Goal: Task Accomplishment & Management: Use online tool/utility

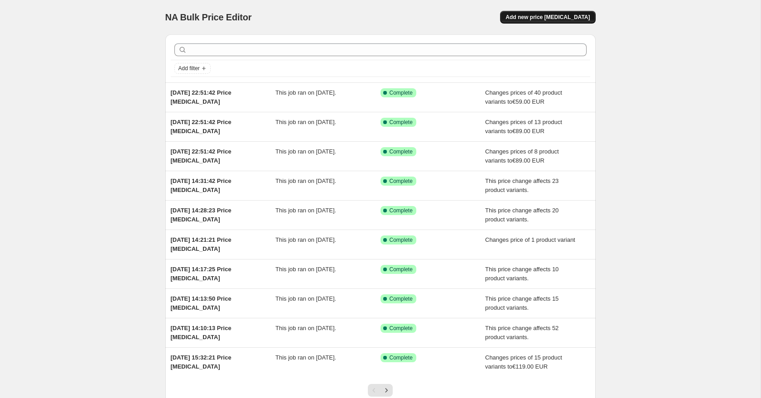
click at [573, 11] on button "Add new price [MEDICAL_DATA]" at bounding box center [547, 17] width 95 height 13
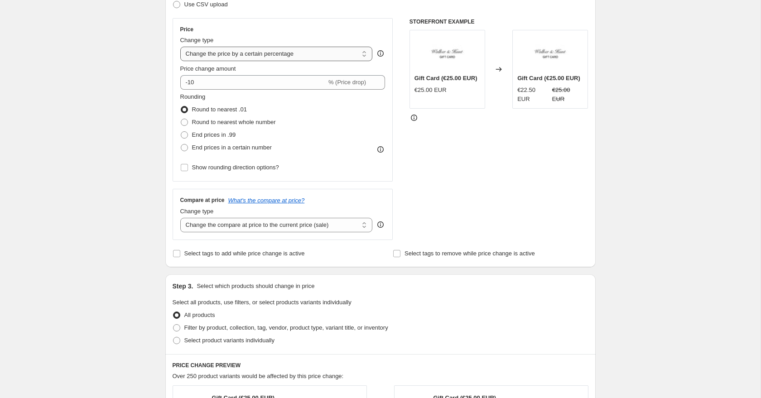
scroll to position [135, 0]
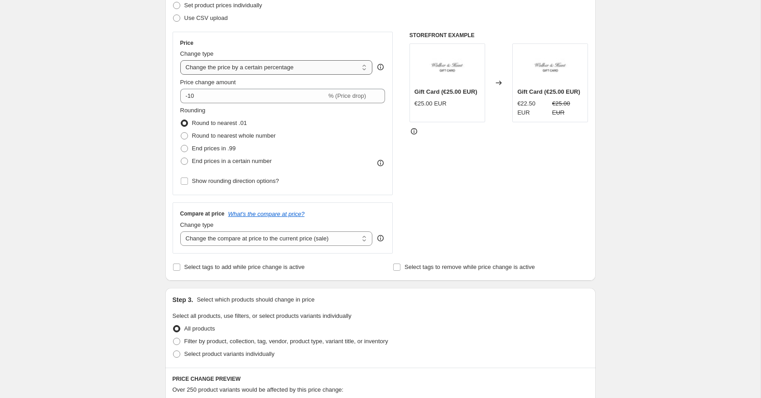
click at [200, 71] on select "Change the price to a certain amount Change the price by a certain amount Chang…" at bounding box center [276, 67] width 192 height 14
select select "bcap"
click at [180, 60] on select "Change the price to a certain amount Change the price by a certain amount Chang…" at bounding box center [276, 67] width 192 height 14
type input "-12.00"
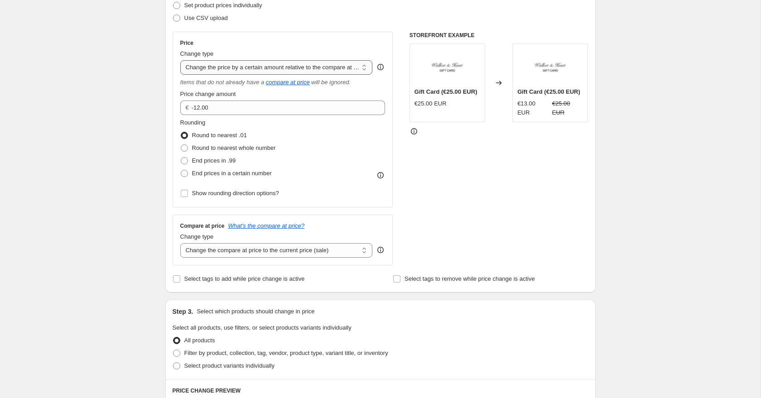
click at [203, 72] on select "Change the price to a certain amount Change the price by a certain amount Chang…" at bounding box center [276, 67] width 192 height 14
select select "pcap"
click at [180, 60] on select "Change the price to a certain amount Change the price by a certain amount Chang…" at bounding box center [276, 67] width 192 height 14
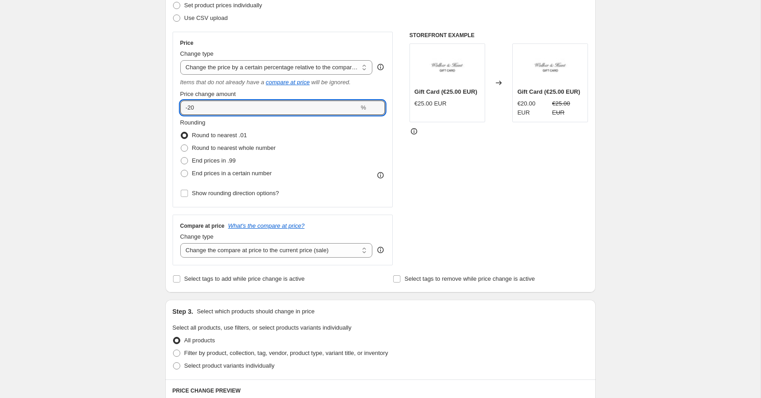
drag, startPoint x: 226, startPoint y: 110, endPoint x: 174, endPoint y: 109, distance: 52.1
click at [176, 109] on div "Price Change type Change the price to a certain amount Change the price by a ce…" at bounding box center [283, 120] width 221 height 176
type input "0"
click at [76, 131] on div "Create new price [MEDICAL_DATA]. This page is ready Create new price [MEDICAL_D…" at bounding box center [380, 349] width 760 height 968
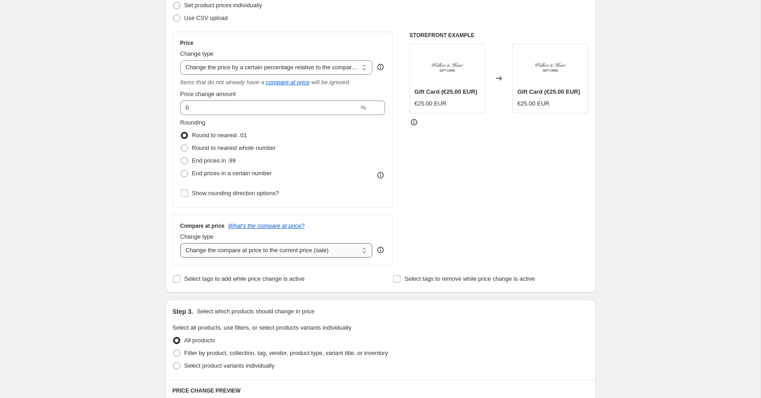
click at [204, 248] on select "Change the compare at price to the current price (sale) Change the compare at p…" at bounding box center [276, 250] width 192 height 14
select select "no_change"
click at [180, 243] on select "Change the compare at price to the current price (sale) Change the compare at p…" at bounding box center [276, 250] width 192 height 14
click at [130, 236] on div "Create new price [MEDICAL_DATA]. This page is ready Create new price [MEDICAL_D…" at bounding box center [380, 349] width 760 height 968
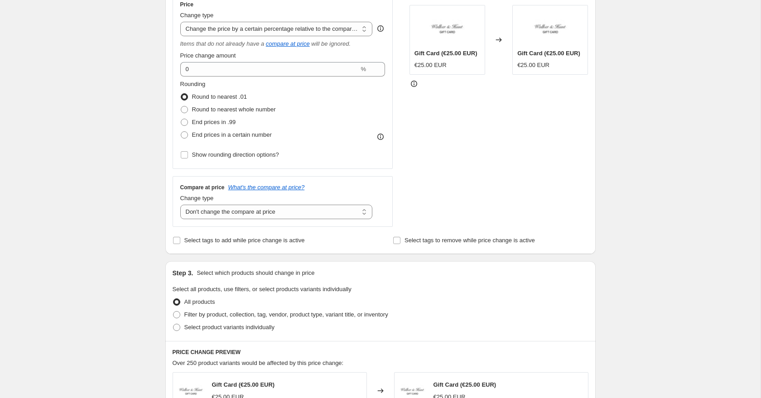
scroll to position [246, 0]
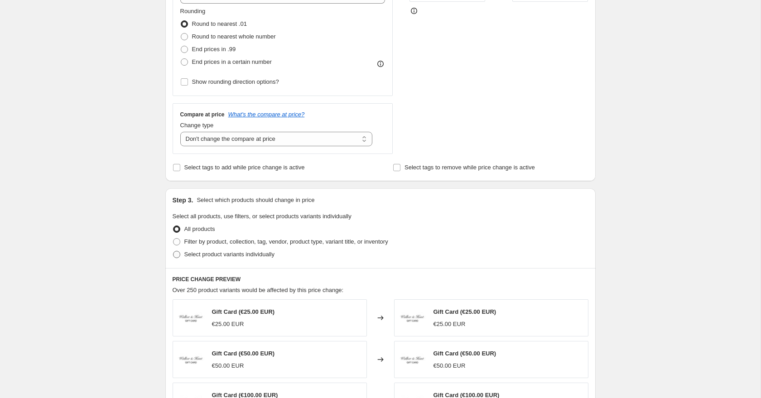
click at [174, 253] on span at bounding box center [176, 254] width 7 height 7
click at [173, 251] on input "Select product variants individually" at bounding box center [173, 251] width 0 height 0
radio input "true"
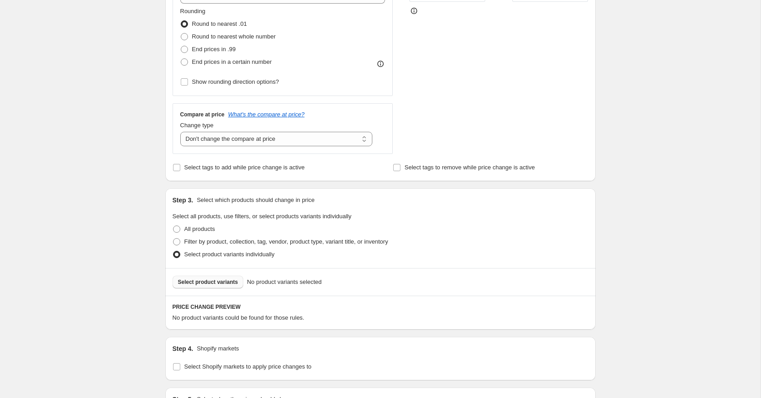
click at [194, 280] on span "Select product variants" at bounding box center [208, 282] width 60 height 7
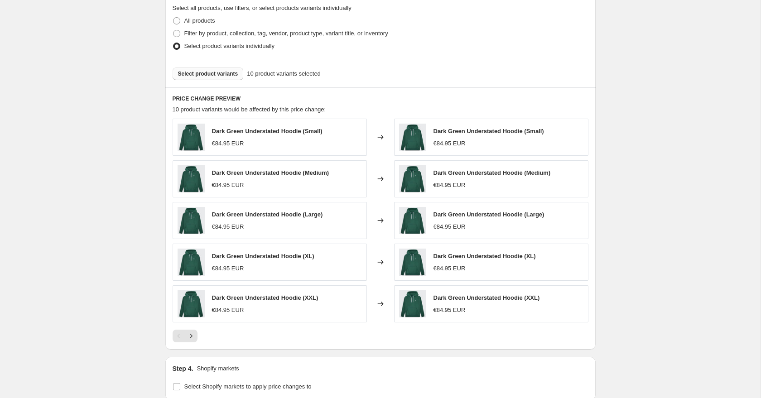
scroll to position [597, 0]
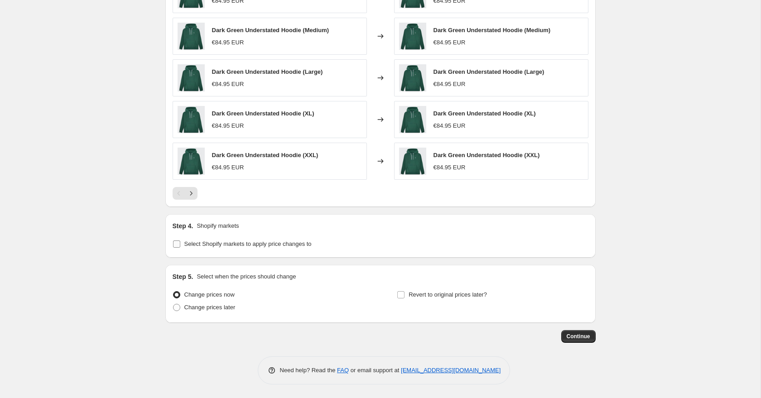
click at [179, 245] on input "Select Shopify markets to apply price changes to" at bounding box center [176, 243] width 7 height 7
checkbox input "true"
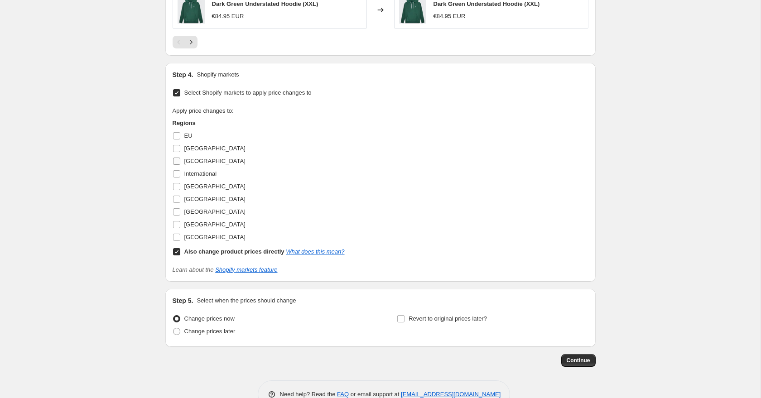
scroll to position [773, 0]
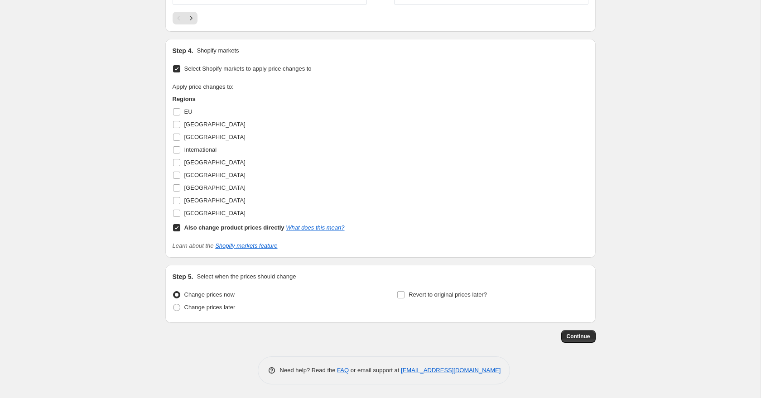
click at [175, 228] on input "Also change product prices directly What does this mean?" at bounding box center [176, 227] width 7 height 7
checkbox input "false"
click at [176, 185] on input "[GEOGRAPHIC_DATA]" at bounding box center [176, 187] width 7 height 7
checkbox input "true"
click at [178, 151] on input "International" at bounding box center [176, 149] width 7 height 7
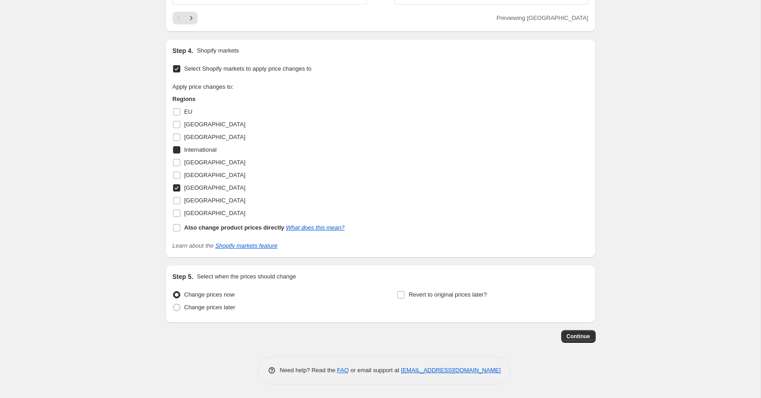
checkbox input "true"
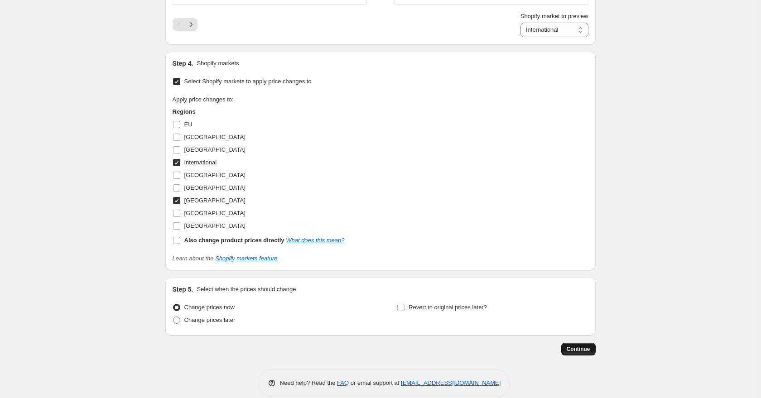
click at [593, 352] on button "Continue" at bounding box center [578, 349] width 34 height 13
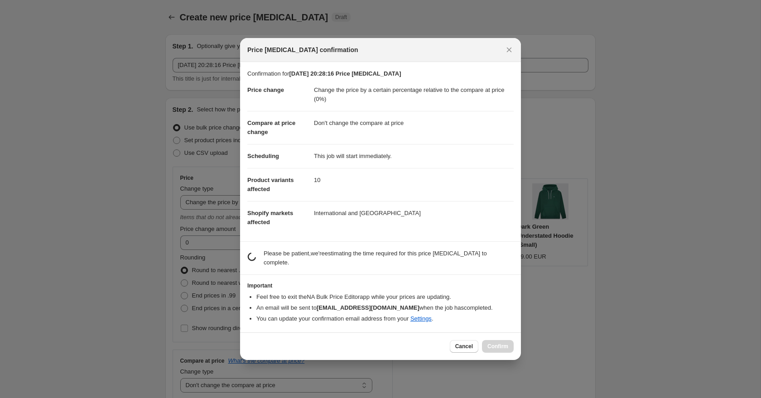
scroll to position [0, 0]
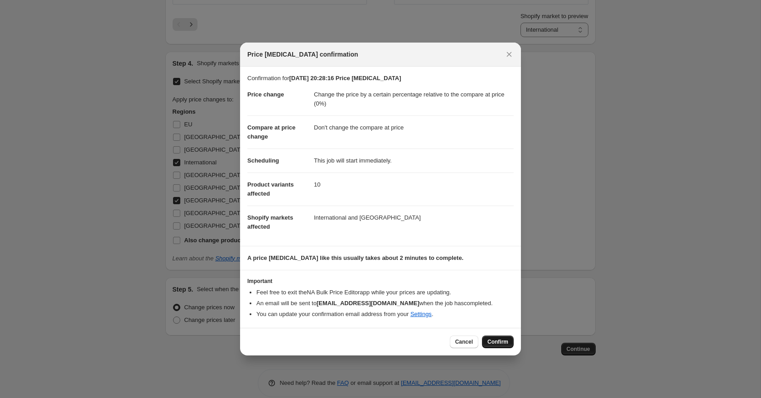
click at [491, 348] on button "Confirm" at bounding box center [498, 342] width 32 height 13
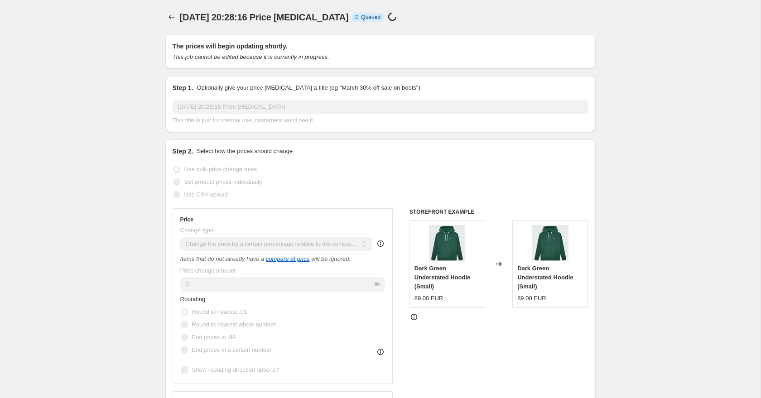
scroll to position [773, 0]
